Goal: Task Accomplishment & Management: Use online tool/utility

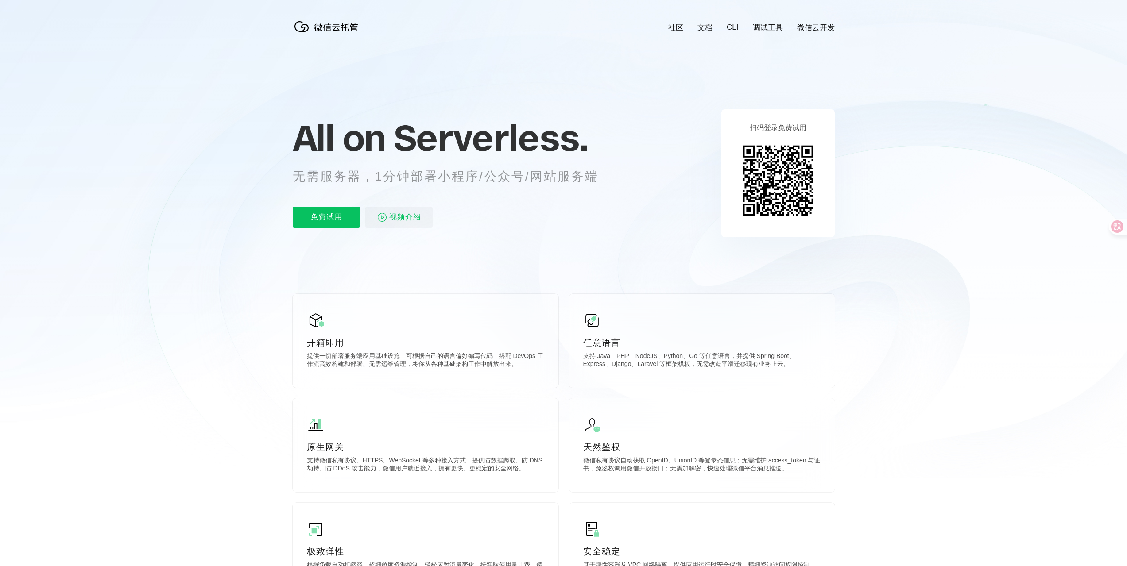
scroll to position [0, 1574]
drag, startPoint x: 586, startPoint y: 174, endPoint x: 384, endPoint y: 175, distance: 201.8
click at [341, 174] on p "无需服务器，1分钟部署小程序/公众号/网站服务端" at bounding box center [454, 177] width 322 height 18
click at [589, 175] on p "无需服务器，1分钟部署小程序/公众号/网站服务端" at bounding box center [454, 177] width 322 height 18
click at [324, 220] on p "免费试用" at bounding box center [326, 217] width 67 height 21
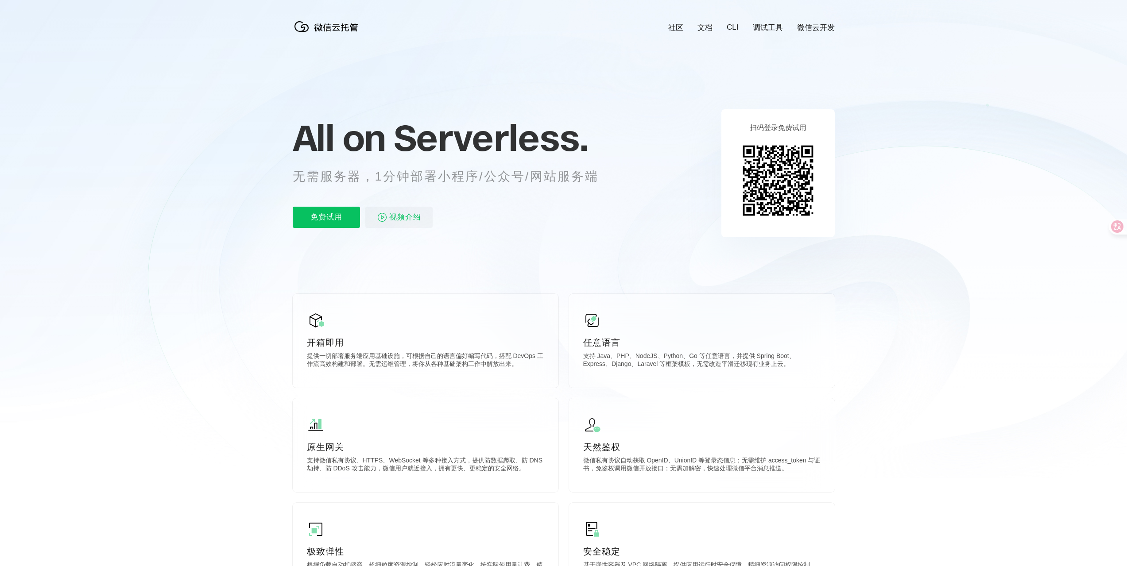
scroll to position [0, 1574]
drag, startPoint x: 940, startPoint y: 132, endPoint x: 891, endPoint y: 121, distance: 50.4
click at [890, 123] on icon at bounding box center [564, 239] width 850 height 478
click at [1029, 290] on div at bounding box center [563, 239] width 1127 height 478
drag, startPoint x: 988, startPoint y: 189, endPoint x: 903, endPoint y: 183, distance: 85.7
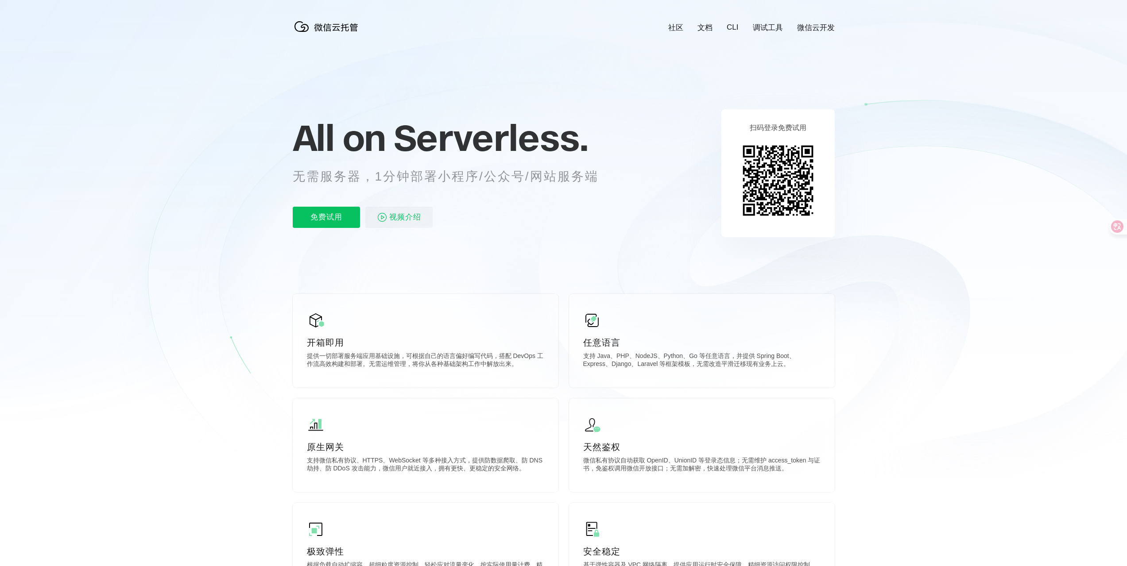
click at [903, 183] on icon at bounding box center [564, 239] width 850 height 478
